Goal: Task Accomplishment & Management: Complete application form

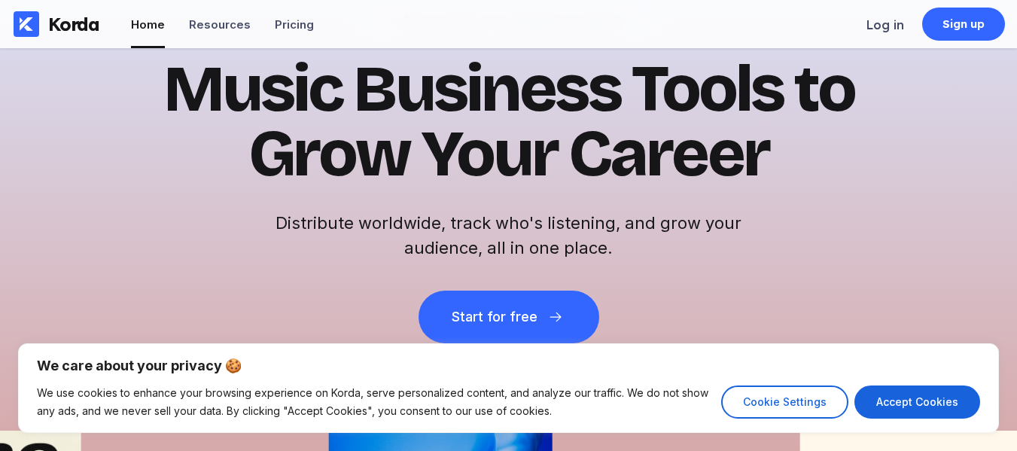
scroll to position [107, 0]
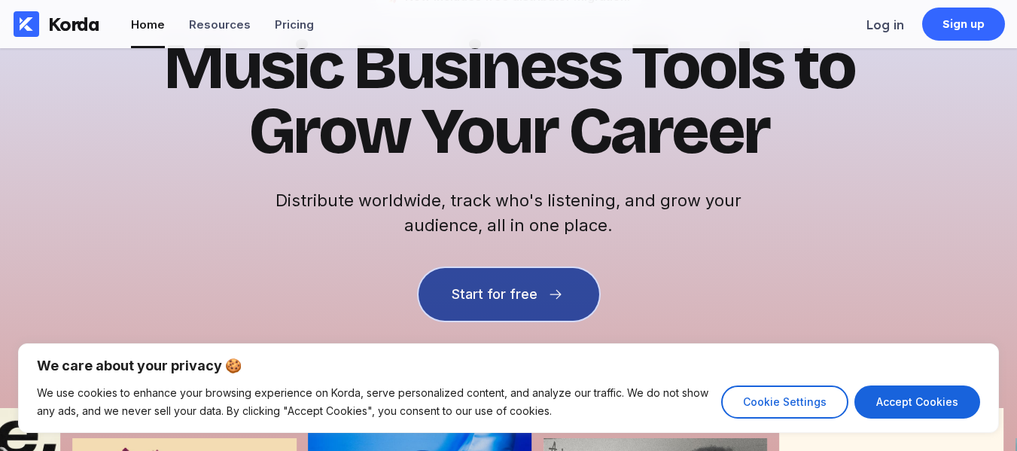
click at [501, 291] on div "Start for free" at bounding box center [495, 294] width 86 height 15
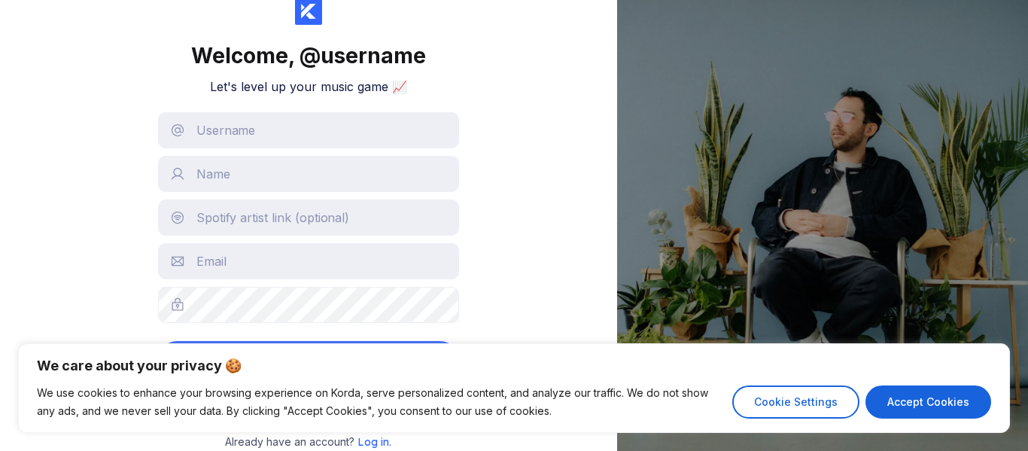
scroll to position [63, 0]
click at [254, 128] on input "text" at bounding box center [308, 130] width 301 height 36
type input "aviisaacs"
click at [242, 176] on input "text" at bounding box center [308, 174] width 301 height 36
type input "[PERSON_NAME]"
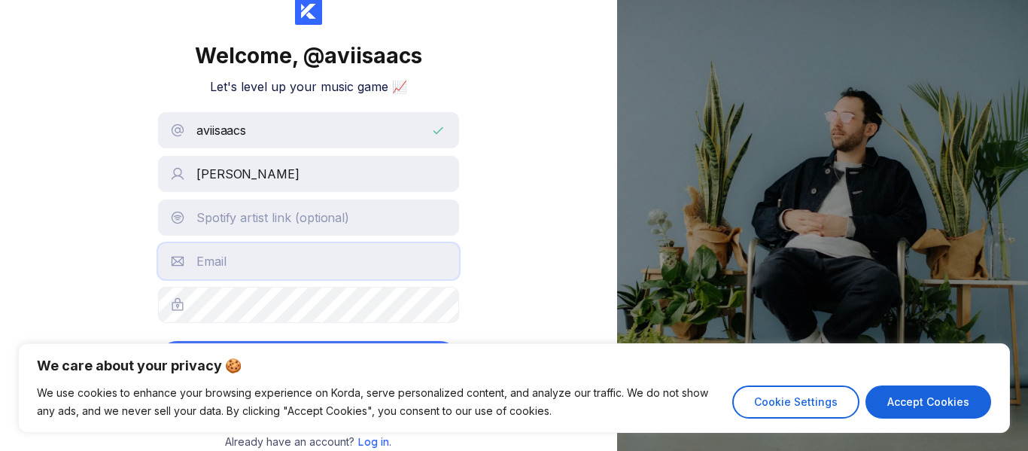
click at [257, 252] on input "text" at bounding box center [308, 261] width 301 height 36
type input "[EMAIL_ADDRESS][DOMAIN_NAME]"
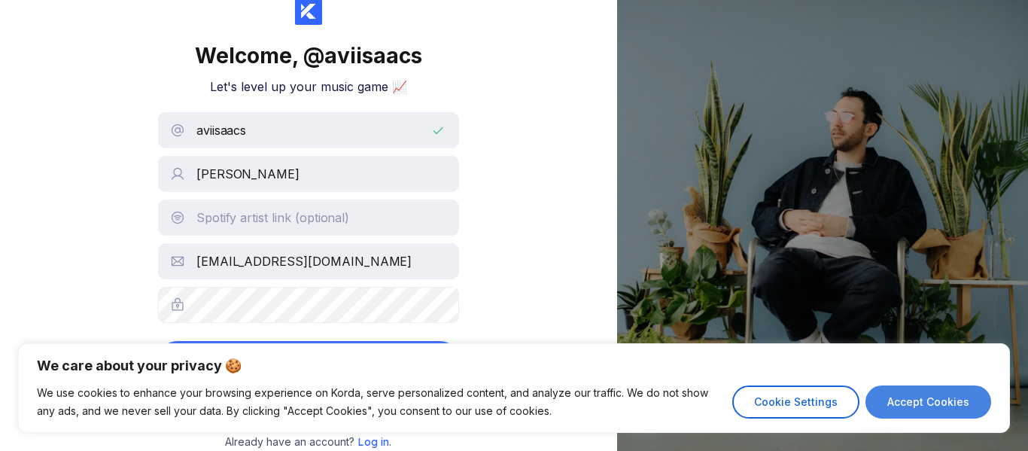
click at [906, 388] on button "Accept Cookies" at bounding box center [929, 401] width 126 height 33
checkbox input "true"
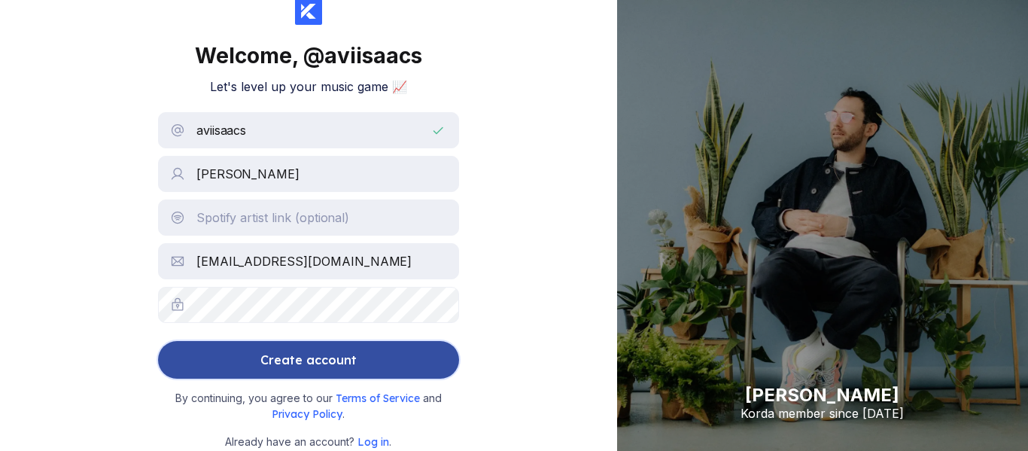
click at [265, 349] on div "Create account" at bounding box center [308, 360] width 96 height 30
click at [261, 366] on button "Create account" at bounding box center [308, 360] width 301 height 38
